Goal: Task Accomplishment & Management: Use online tool/utility

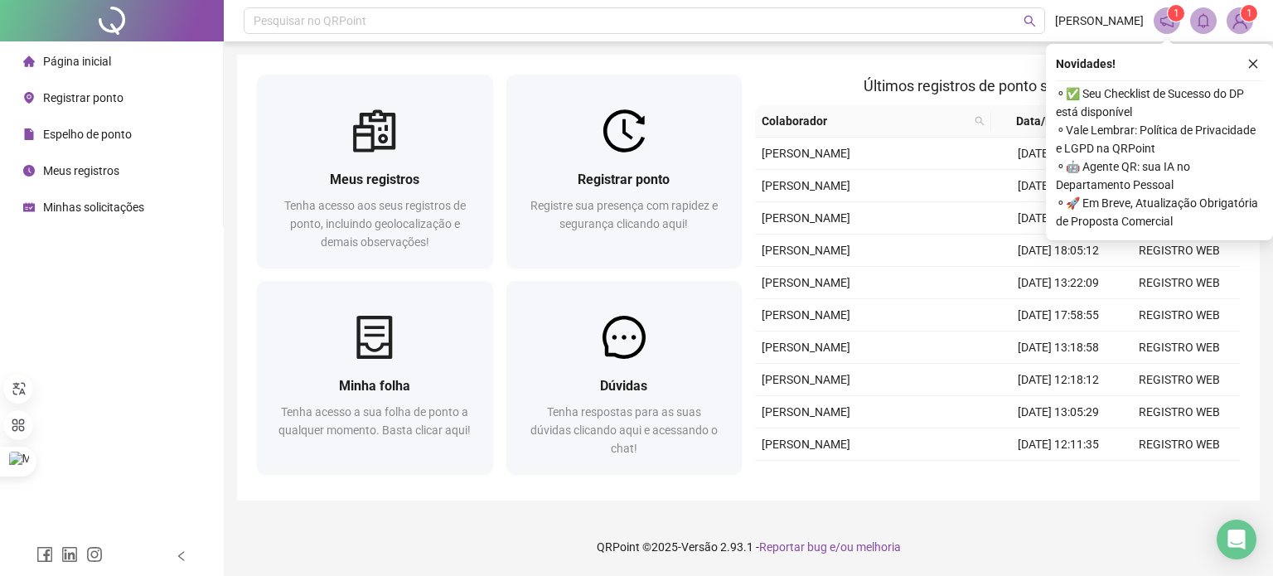
click at [76, 105] on div "Registrar ponto" at bounding box center [73, 97] width 100 height 33
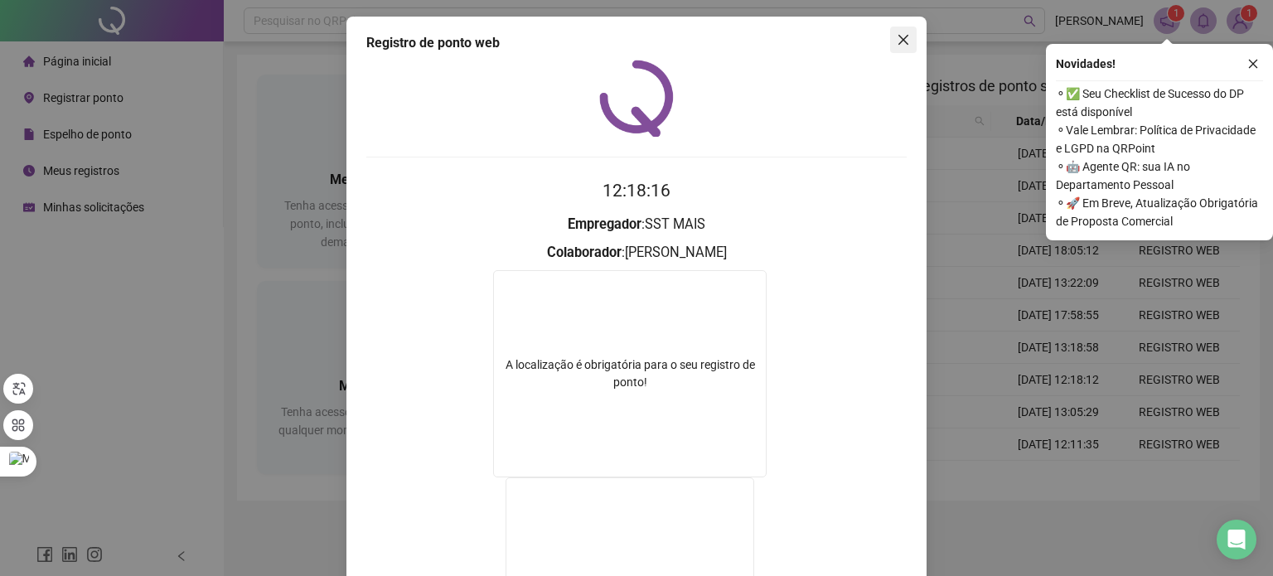
click at [897, 36] on icon "close" at bounding box center [903, 39] width 13 height 13
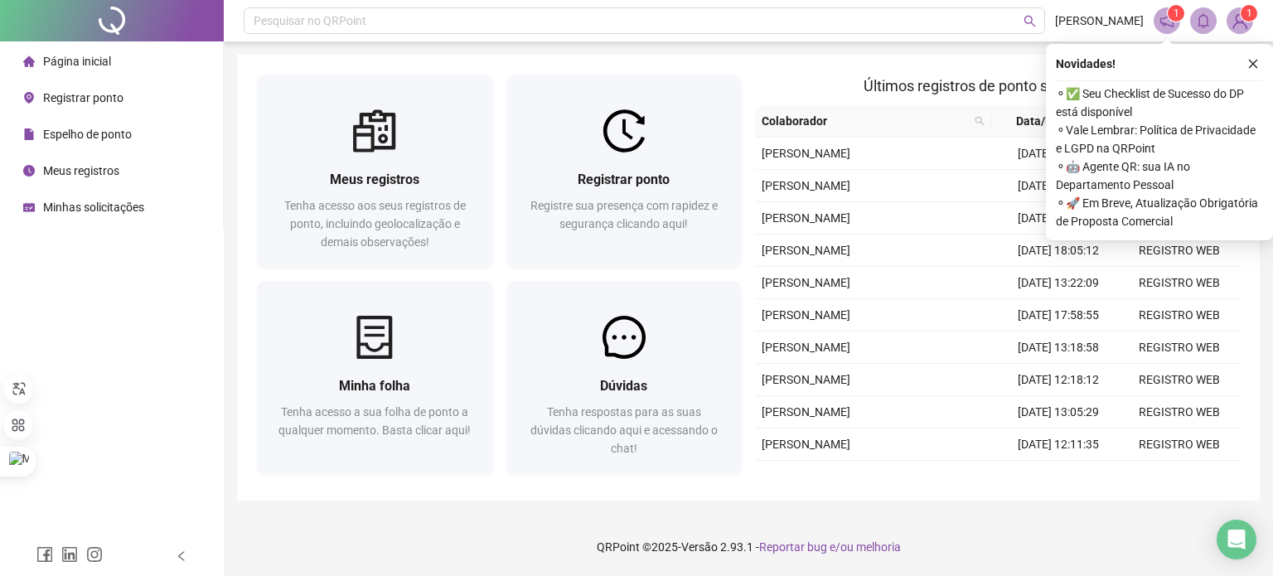
click at [67, 91] on span "Registrar ponto" at bounding box center [83, 97] width 80 height 13
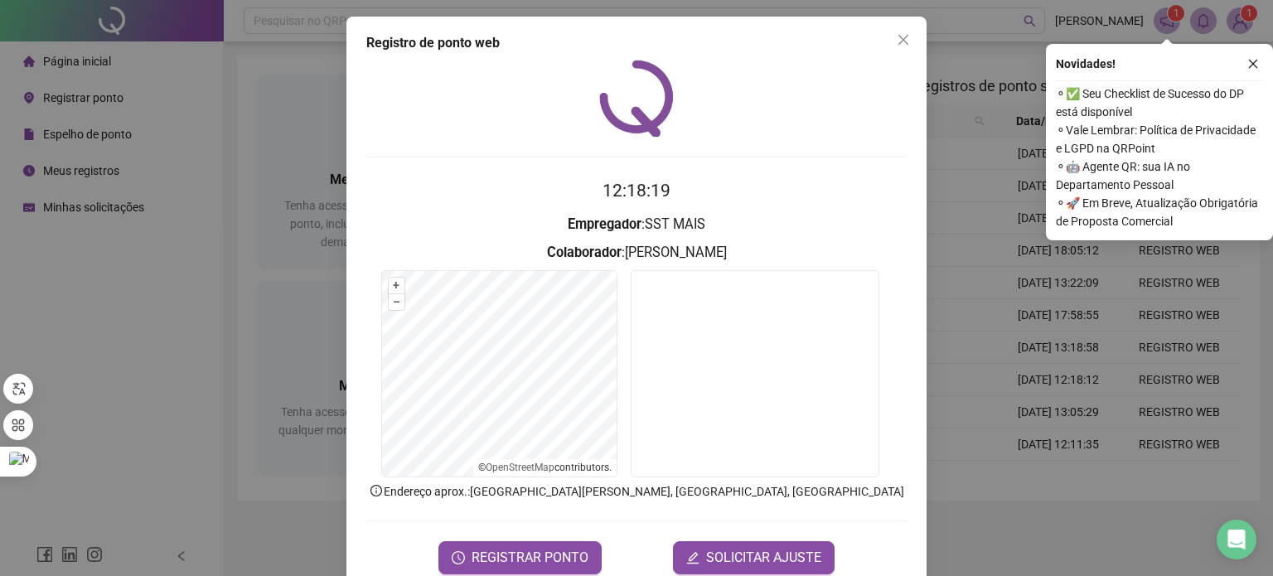
scroll to position [33, 0]
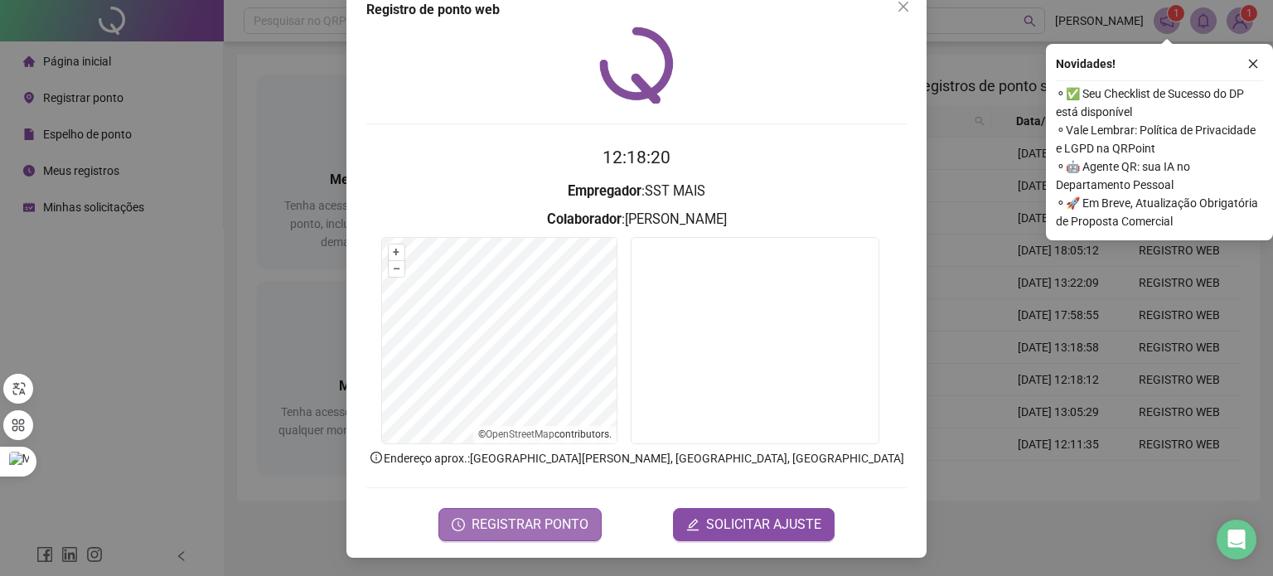
click at [534, 515] on span "REGISTRAR PONTO" at bounding box center [530, 525] width 117 height 20
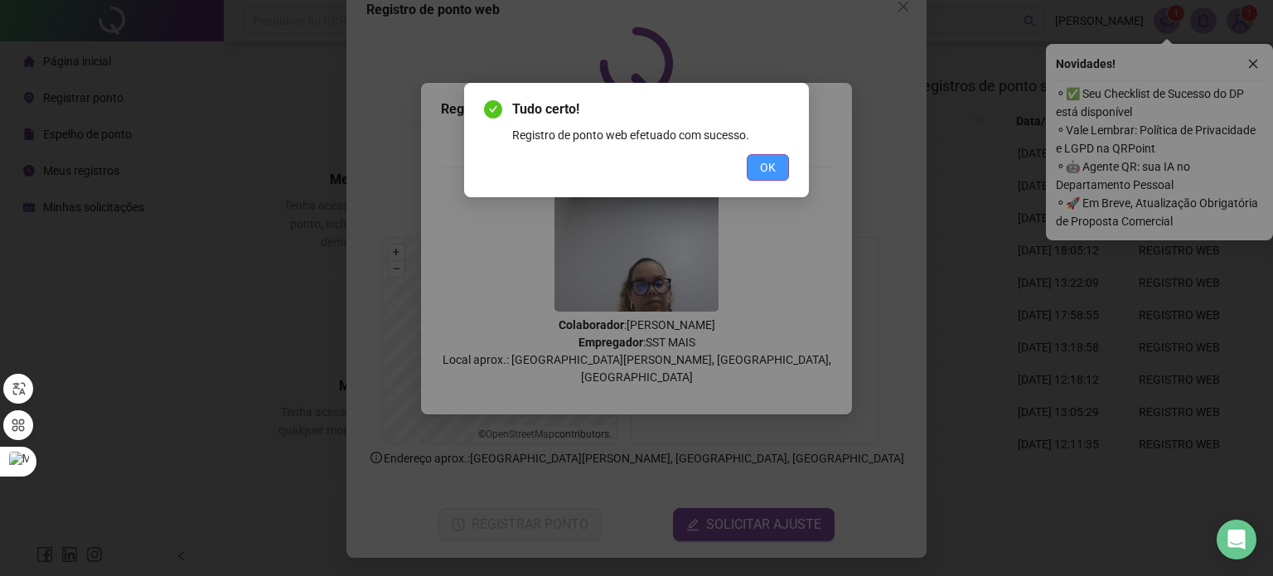
click at [772, 177] on button "OK" at bounding box center [768, 167] width 42 height 27
